Goal: Task Accomplishment & Management: Complete application form

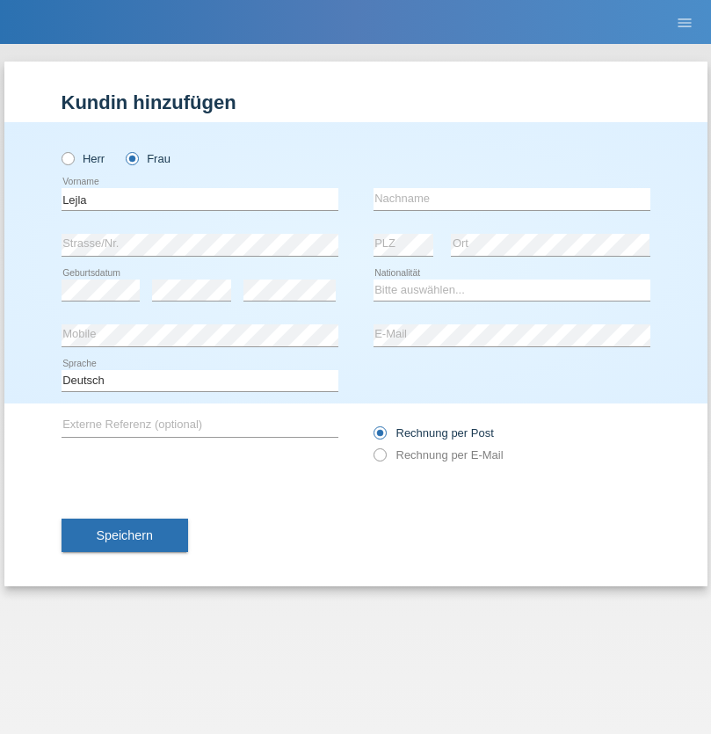
type input "Lejla"
click at [511, 199] on input "text" at bounding box center [511, 199] width 277 height 22
type input "Dervic"
select select "CH"
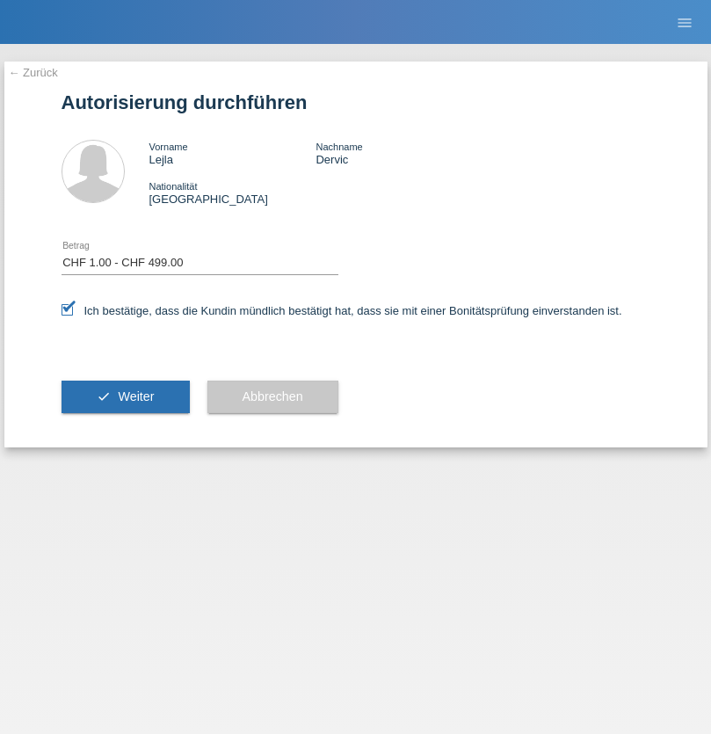
select select "1"
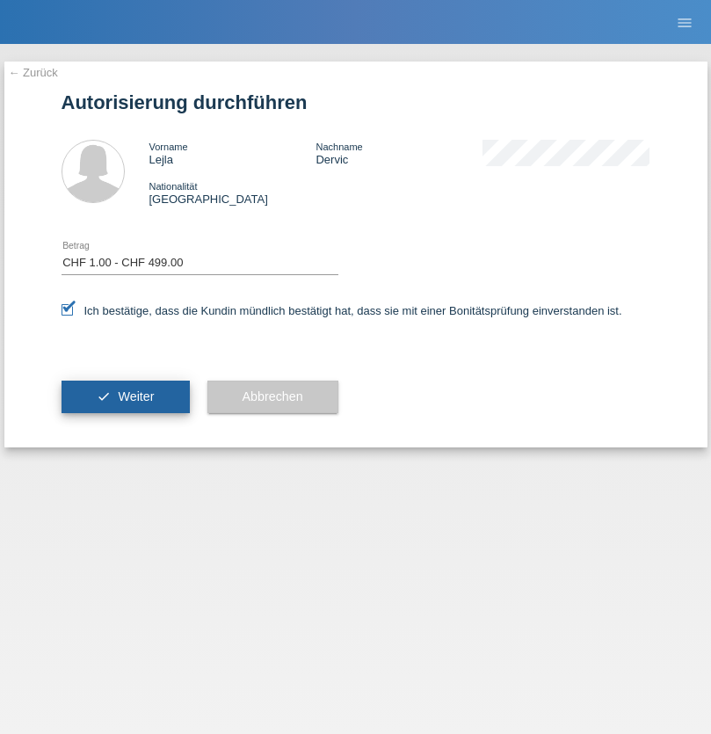
click at [125, 396] on span "Weiter" at bounding box center [136, 396] width 36 height 14
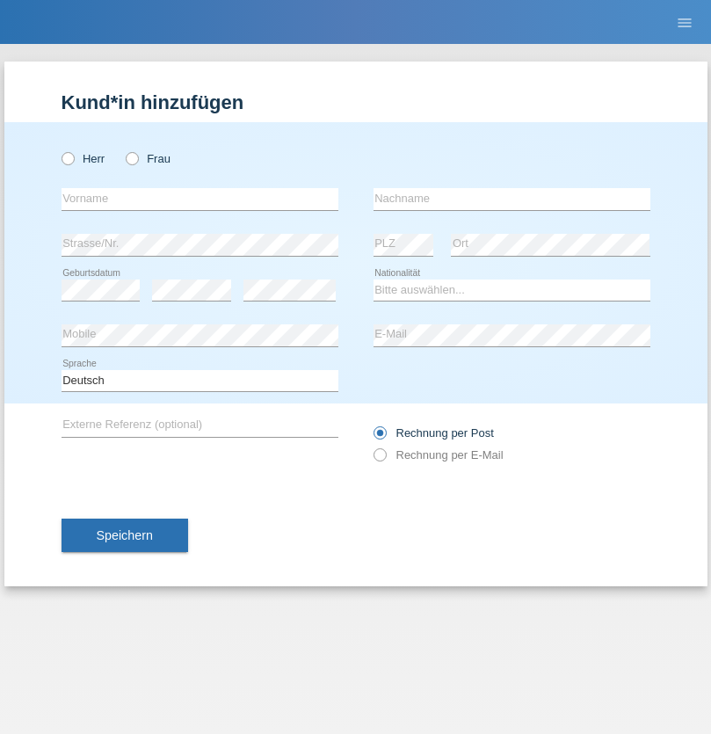
radio input "true"
click at [199, 199] on input "text" at bounding box center [199, 199] width 277 height 22
type input "greco"
click at [511, 199] on input "text" at bounding box center [511, 199] width 277 height 22
type input "[PERSON_NAME]"
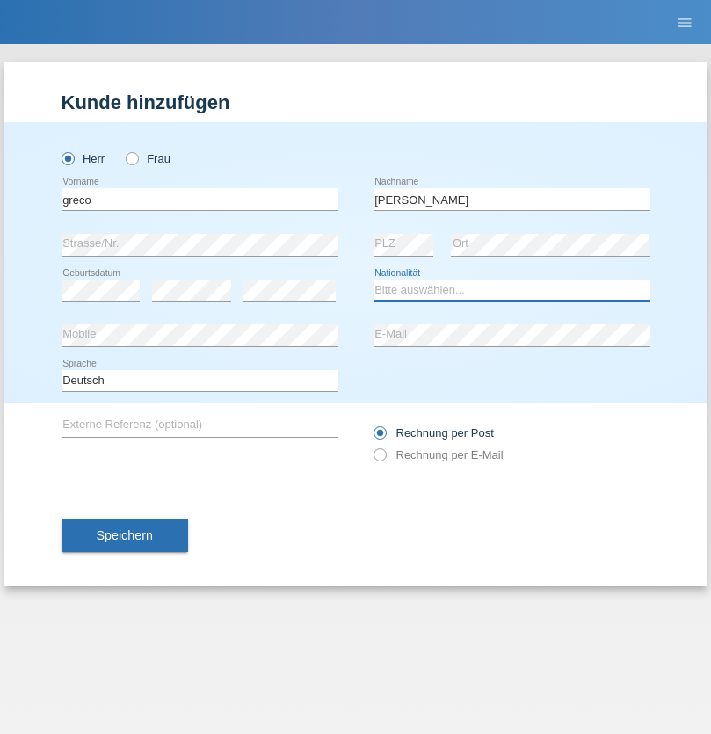
select select "CH"
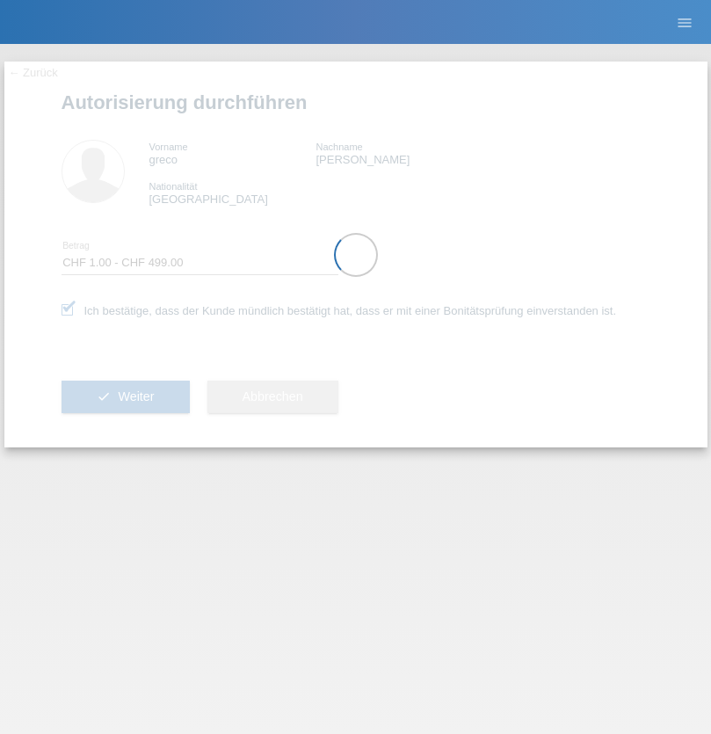
select select "1"
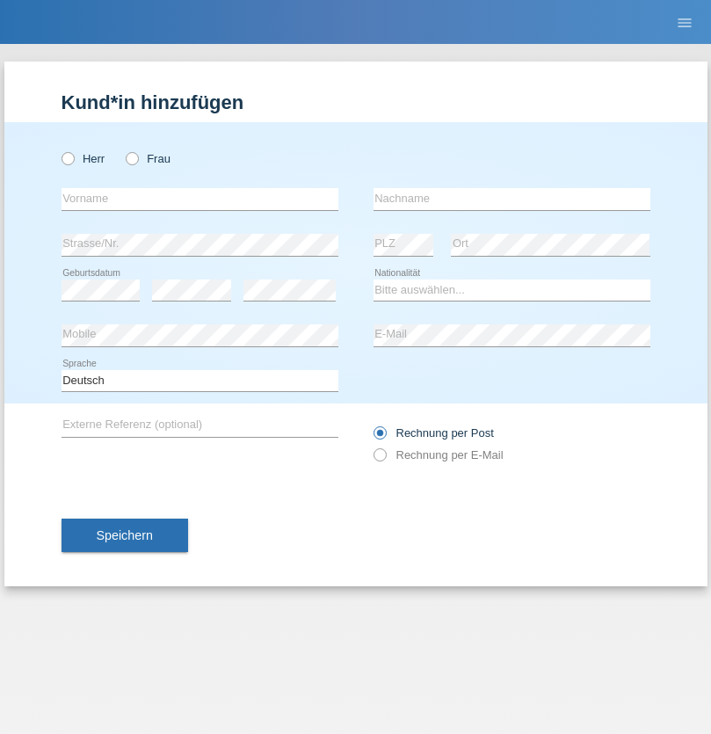
radio input "true"
click at [199, 199] on input "text" at bounding box center [199, 199] width 277 height 22
type input "Lejla"
click at [511, 199] on input "text" at bounding box center [511, 199] width 277 height 22
type input "Dervic"
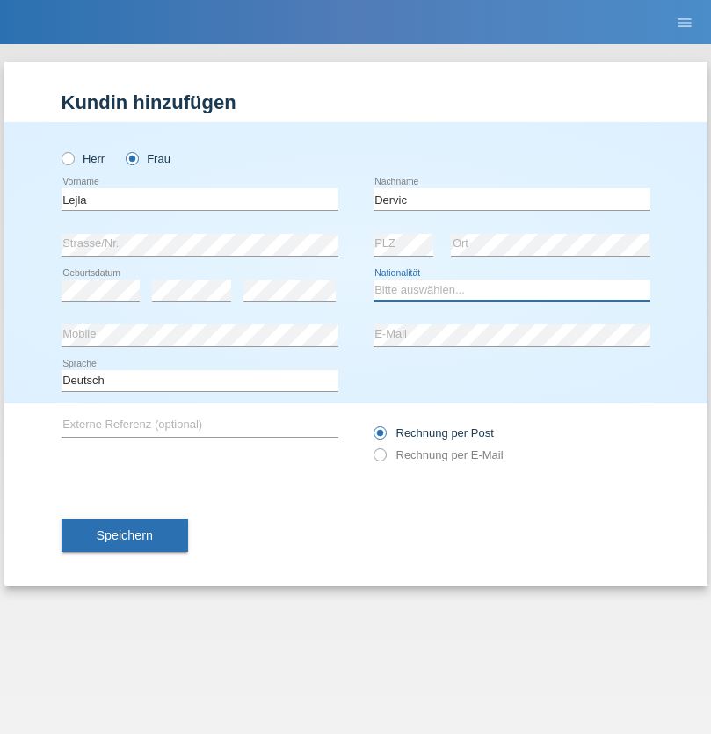
select select "CH"
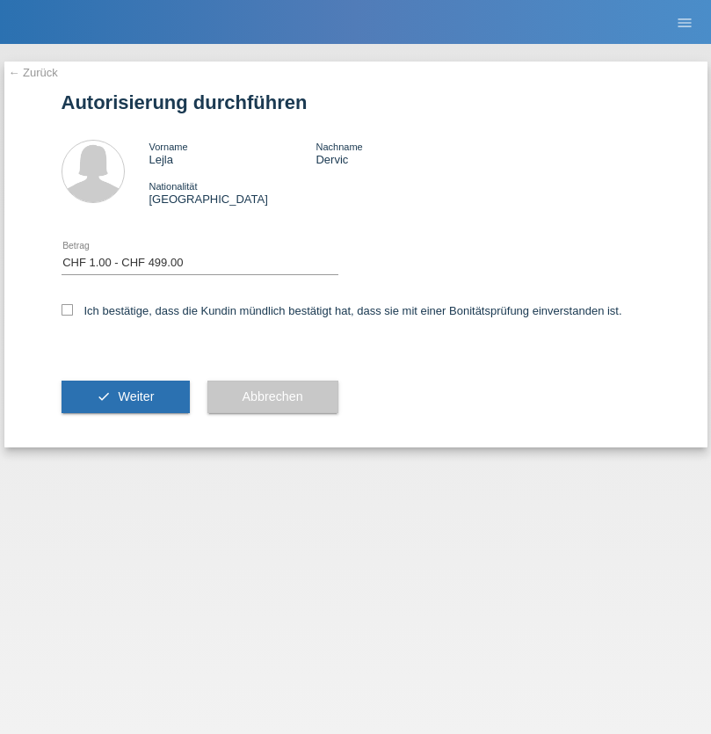
select select "1"
checkbox input "true"
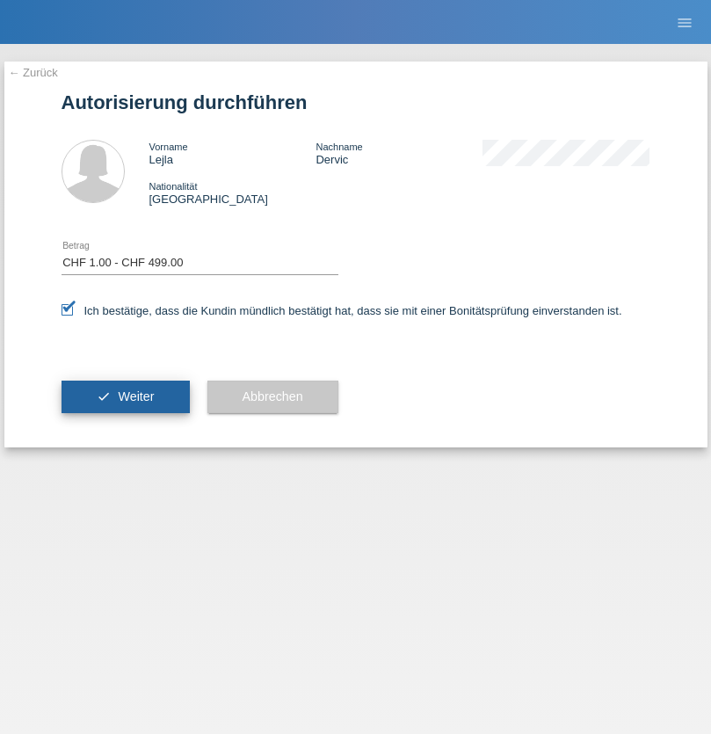
click at [125, 396] on span "Weiter" at bounding box center [136, 396] width 36 height 14
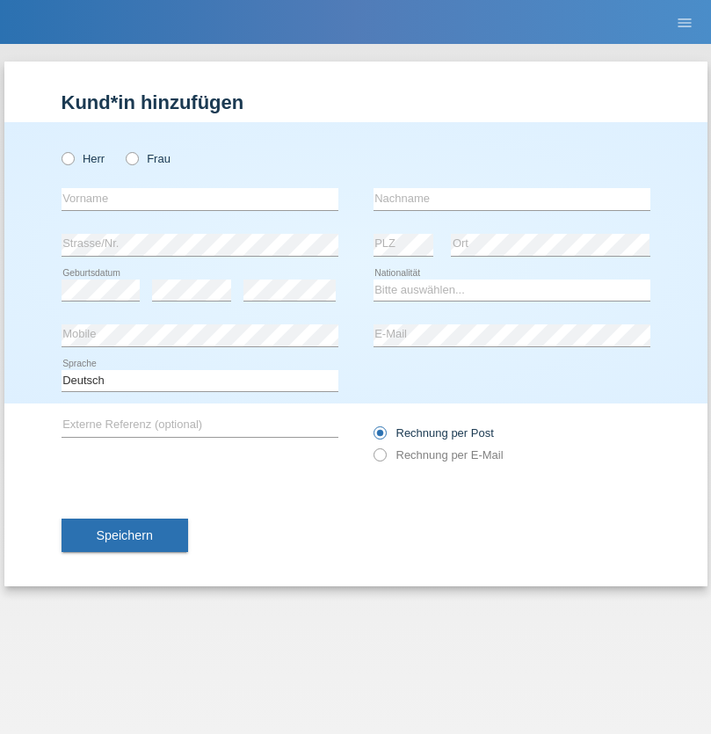
radio input "true"
click at [199, 199] on input "text" at bounding box center [199, 199] width 277 height 22
type input "Mariusz"
click at [511, 199] on input "text" at bounding box center [511, 199] width 277 height 22
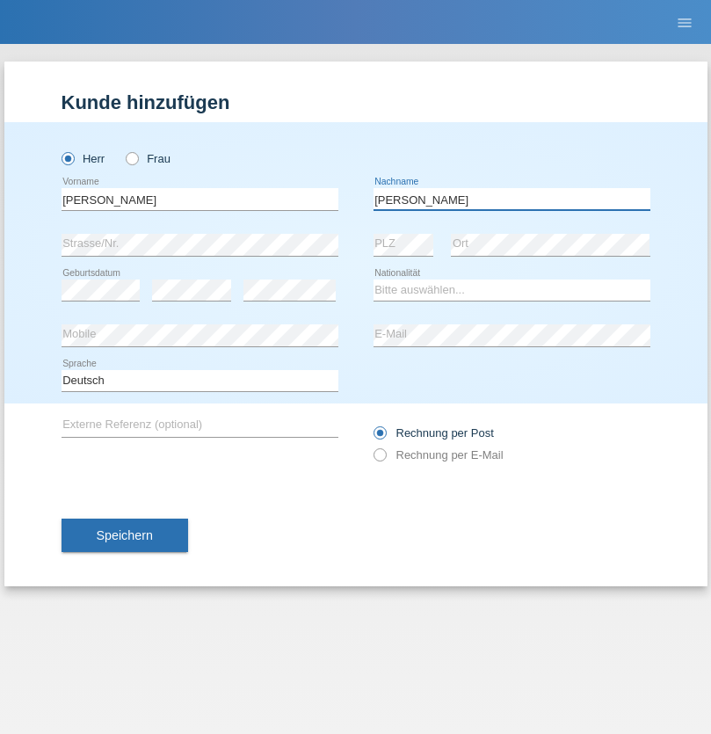
type input "Korczak"
select select "PL"
select select "C"
select select "01"
select select "05"
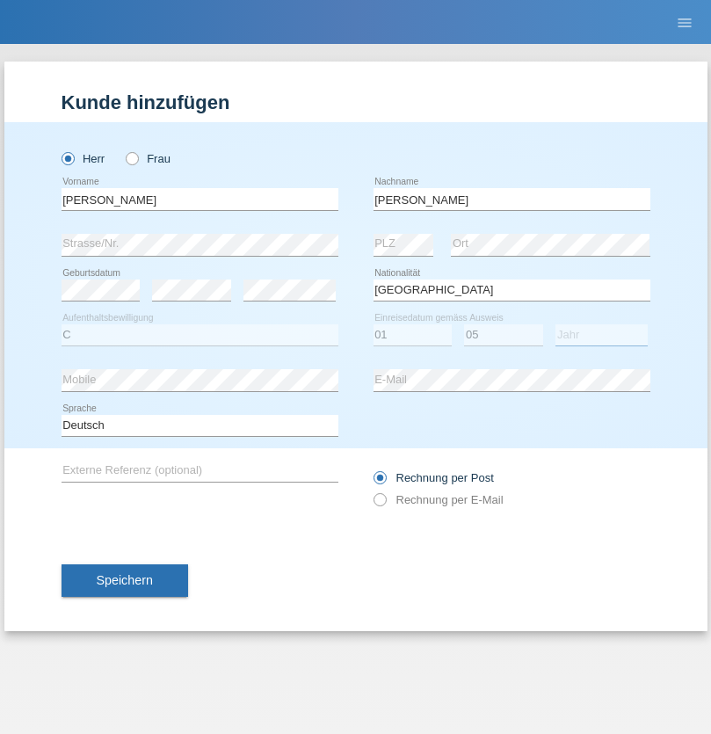
select select "2018"
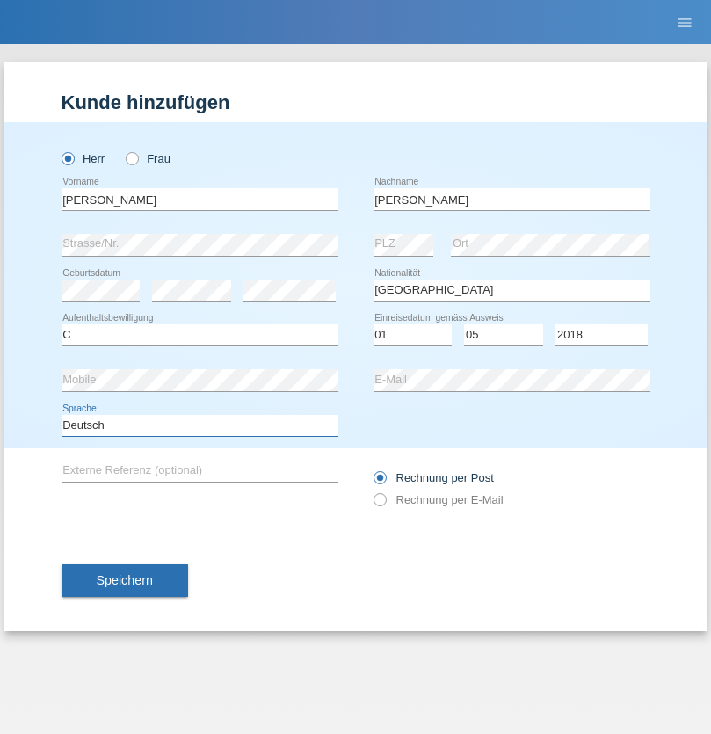
select select "en"
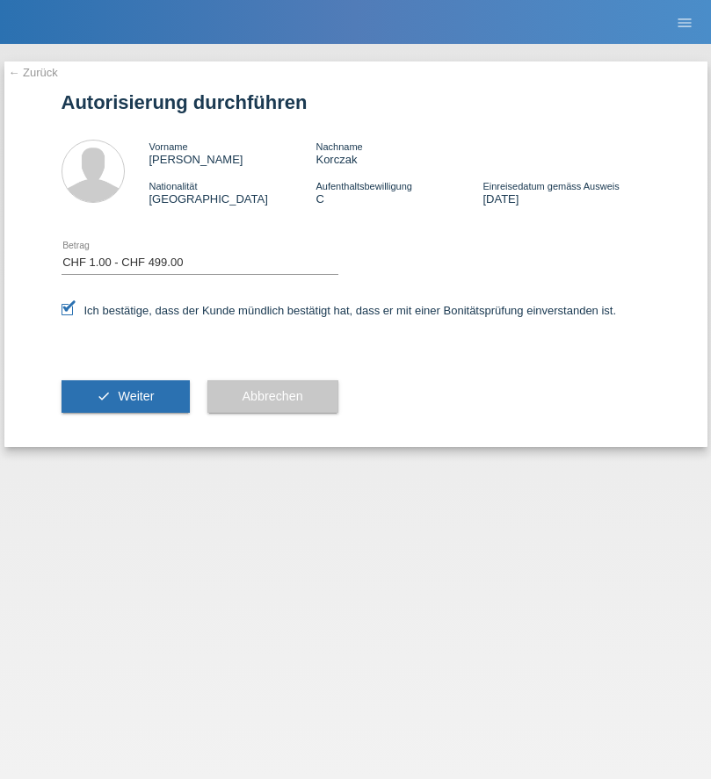
select select "1"
click at [125, 396] on span "Weiter" at bounding box center [136, 396] width 36 height 14
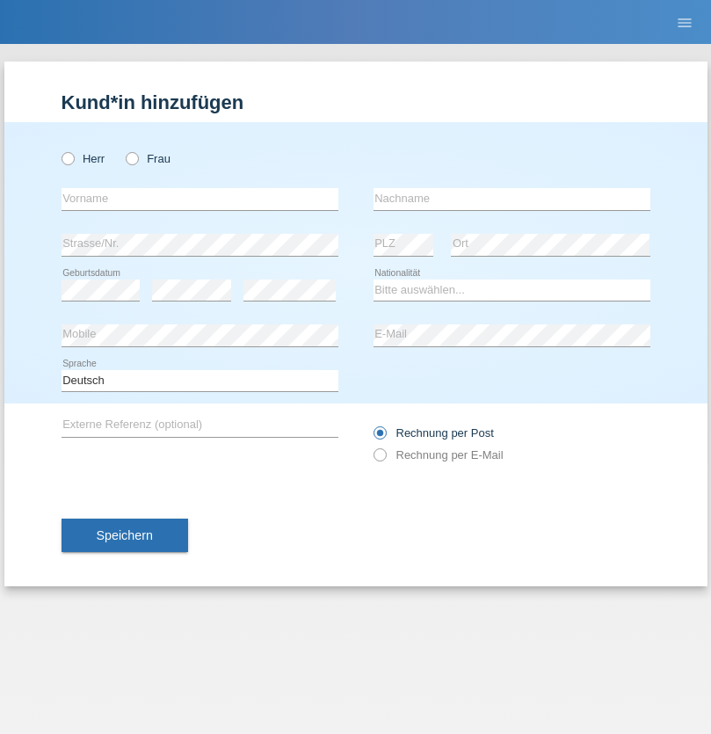
radio input "true"
click at [199, 199] on input "text" at bounding box center [199, 199] width 277 height 22
type input "[PERSON_NAME]"
click at [511, 199] on input "text" at bounding box center [511, 199] width 277 height 22
type input "stirnimann"
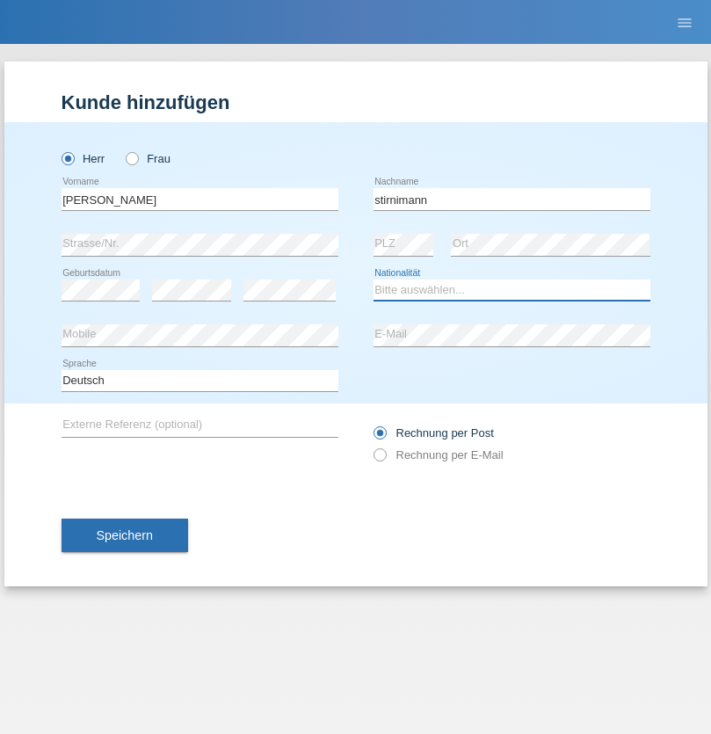
select select "CH"
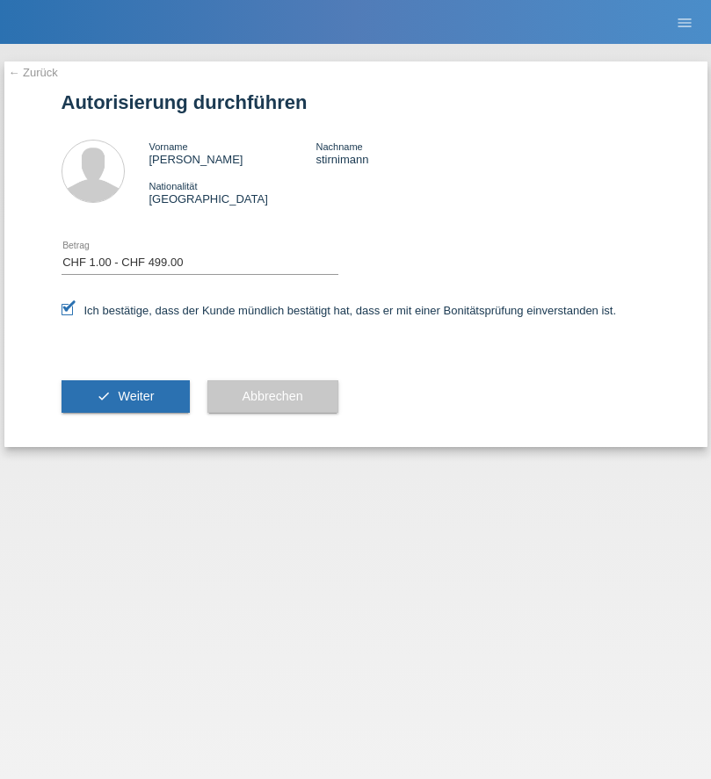
select select "1"
click at [125, 396] on span "Weiter" at bounding box center [136, 396] width 36 height 14
